Goal: Register for event/course

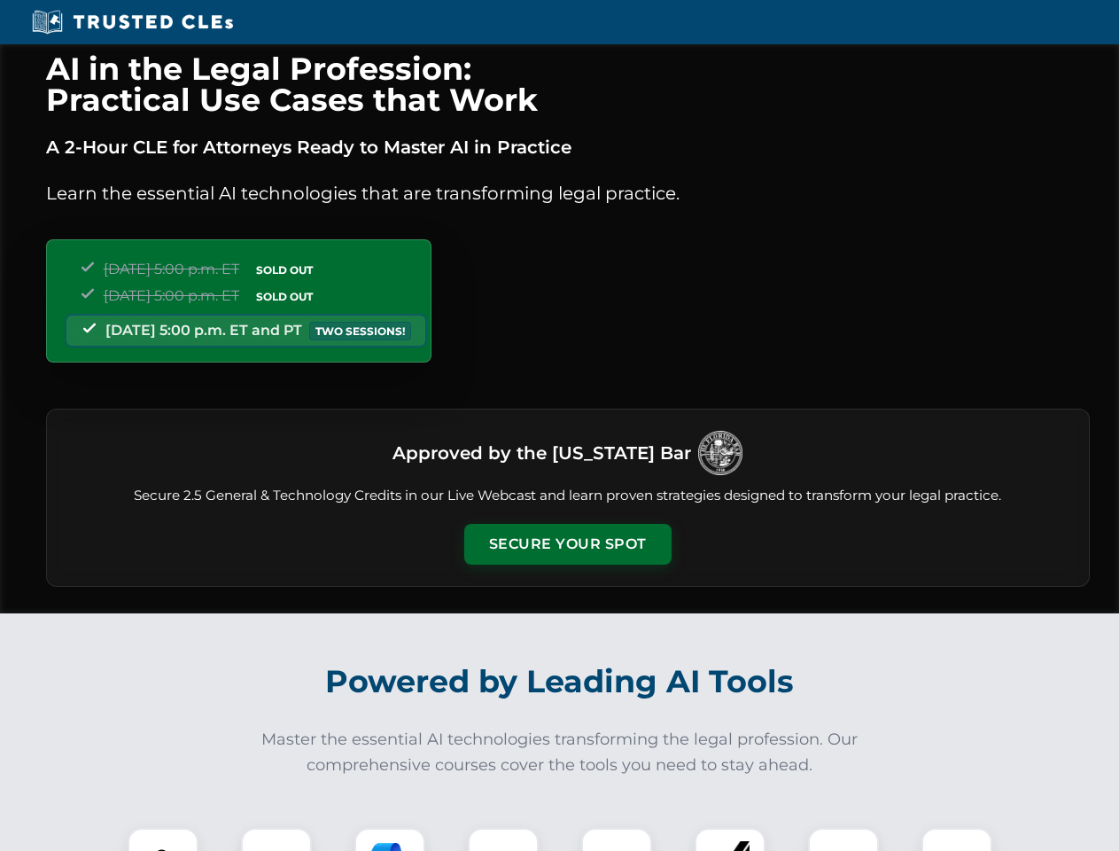
click at [567, 544] on button "Secure Your Spot" at bounding box center [567, 544] width 207 height 41
click at [163, 839] on img at bounding box center [162, 862] width 51 height 51
click at [276, 839] on div at bounding box center [276, 863] width 71 height 71
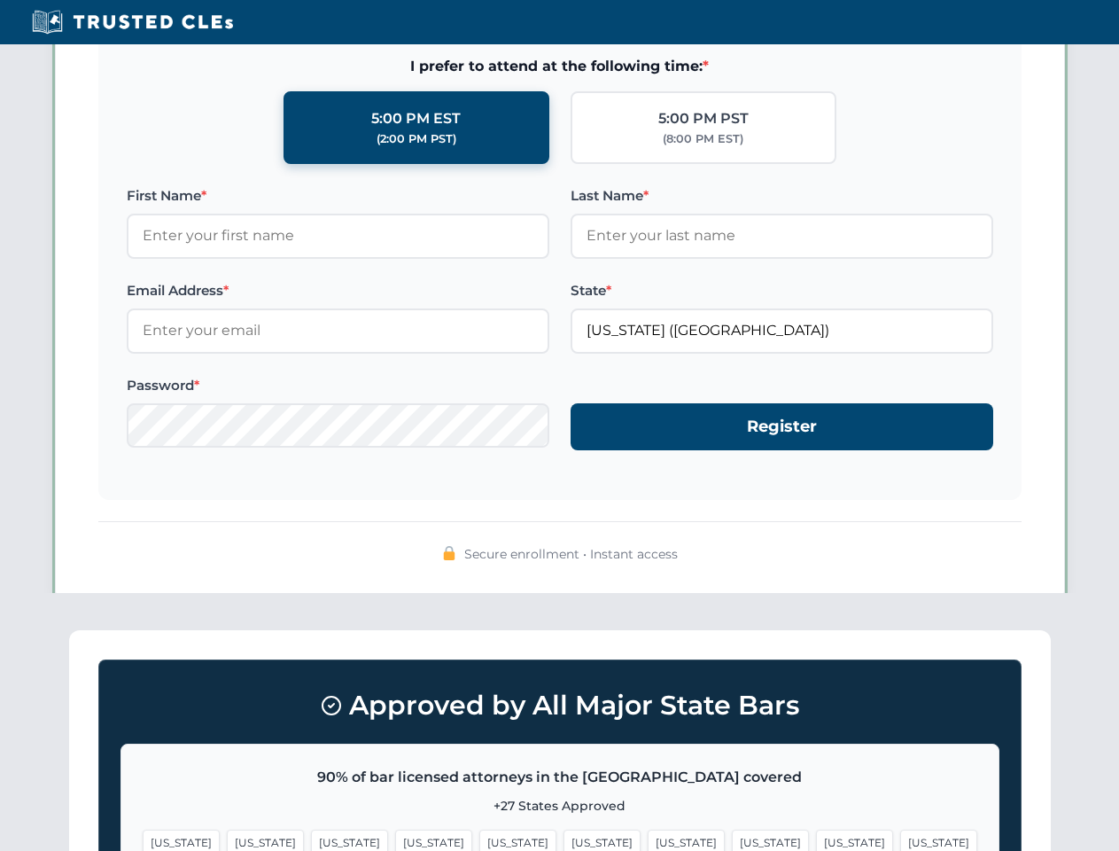
click at [816, 839] on span "[US_STATE]" at bounding box center [854, 842] width 77 height 26
